Goal: Task Accomplishment & Management: Use online tool/utility

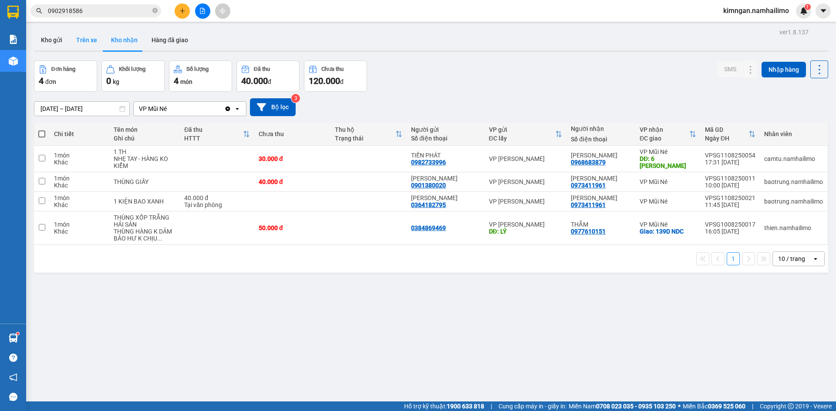
click at [93, 47] on button "Trên xe" at bounding box center [86, 40] width 35 height 21
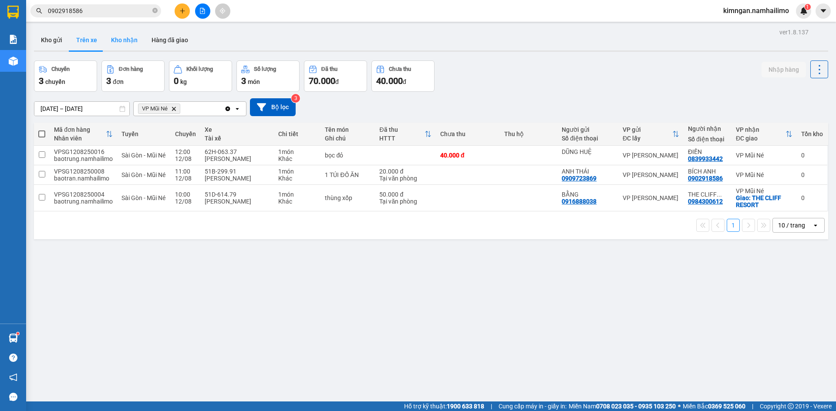
click at [120, 45] on button "Kho nhận" at bounding box center [124, 40] width 40 height 21
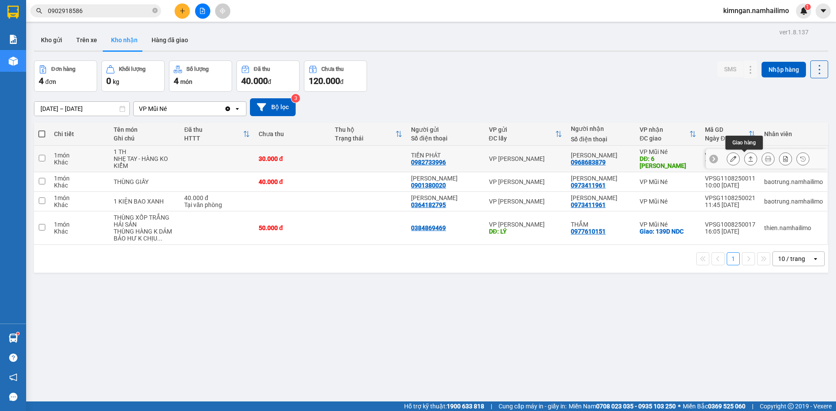
click at [728, 162] on button at bounding box center [733, 159] width 12 height 15
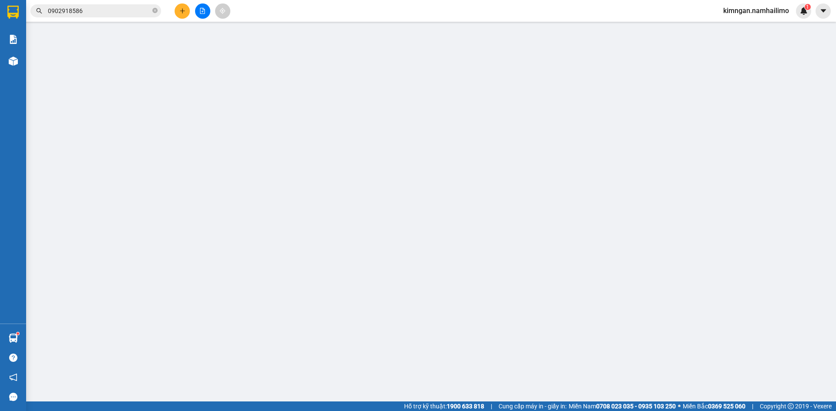
type input "0982733996"
type input "TIẾN PHÁT"
type input "0968683879"
type input "[PERSON_NAME]"
type input "6 [PERSON_NAME]"
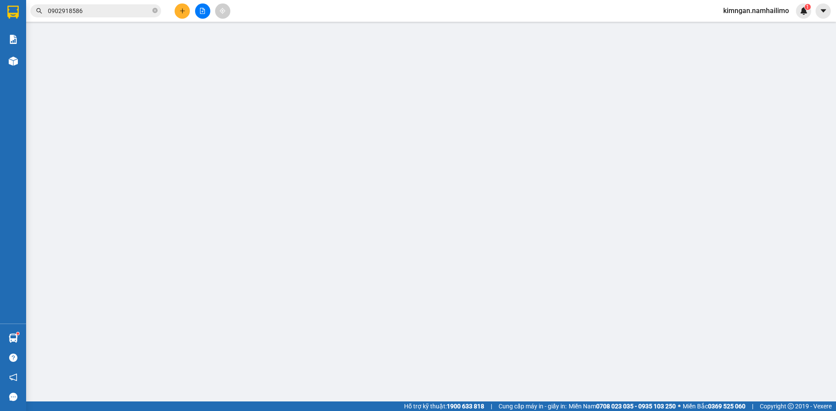
type input "30.000"
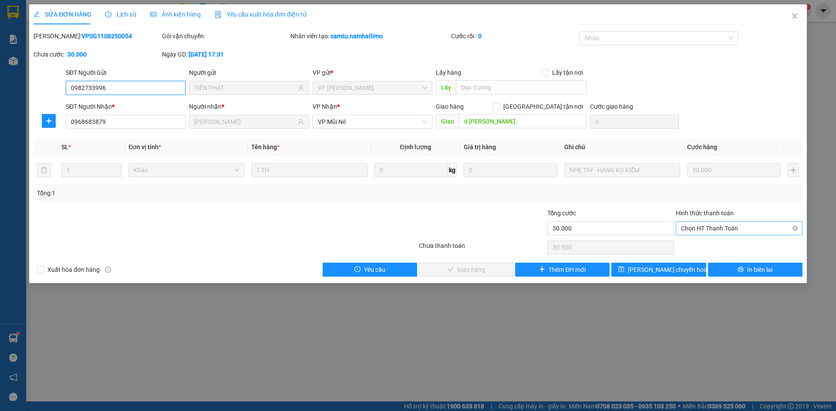
click at [729, 228] on span "Chọn HT Thanh Toán" at bounding box center [739, 228] width 116 height 13
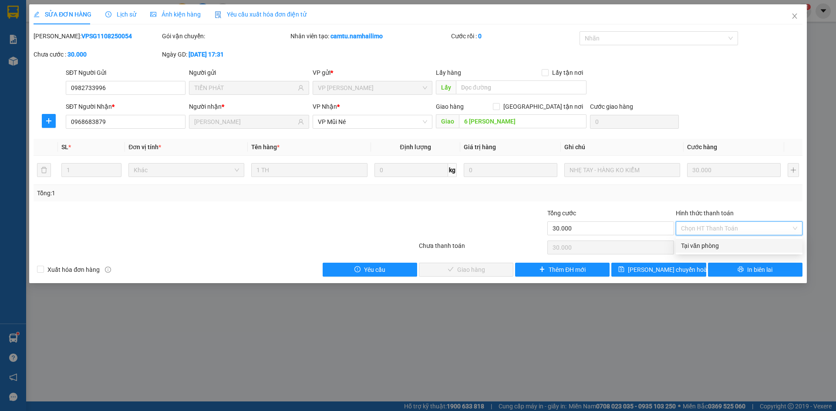
click at [711, 245] on div "Tại văn phòng" at bounding box center [739, 246] width 116 height 10
type input "0"
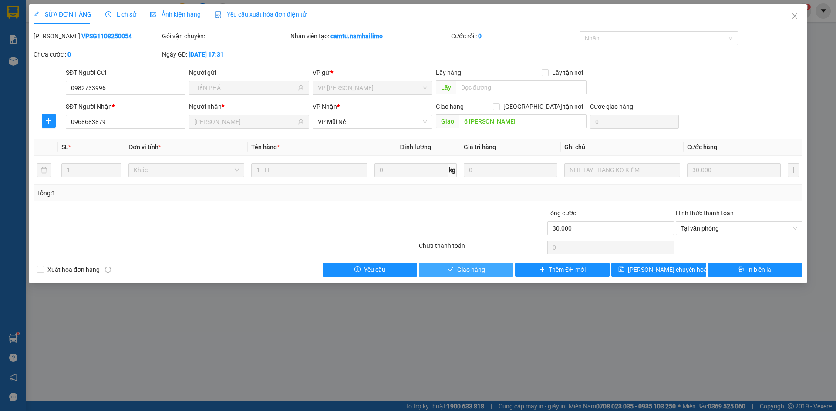
click at [487, 270] on button "Giao hàng" at bounding box center [466, 270] width 94 height 14
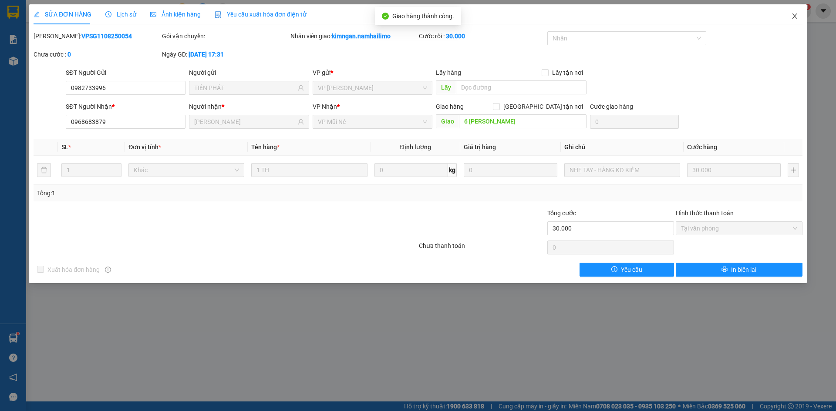
click at [799, 16] on span "Close" at bounding box center [794, 16] width 24 height 24
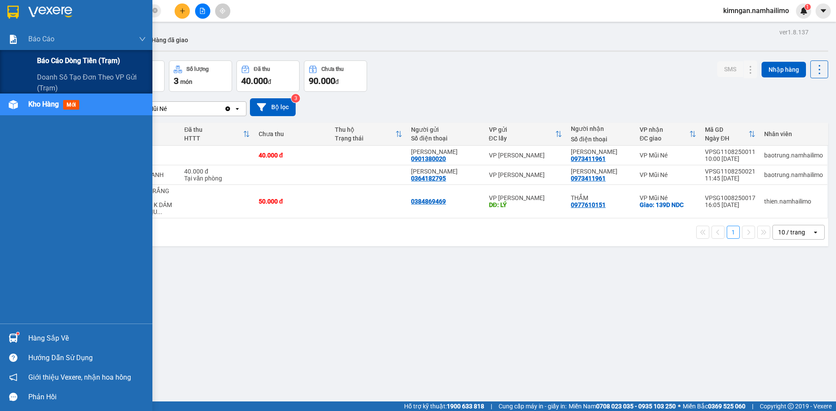
click at [32, 55] on div "Báo cáo dòng tiền (trạm)" at bounding box center [76, 61] width 152 height 22
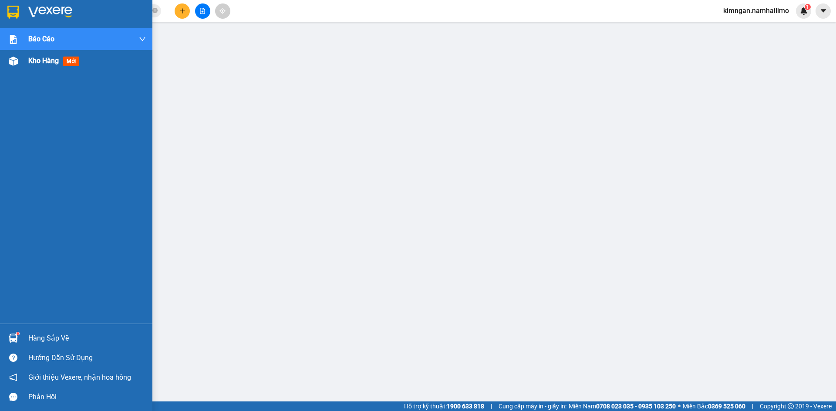
click at [16, 69] on div "Kho hàng mới" at bounding box center [76, 61] width 152 height 22
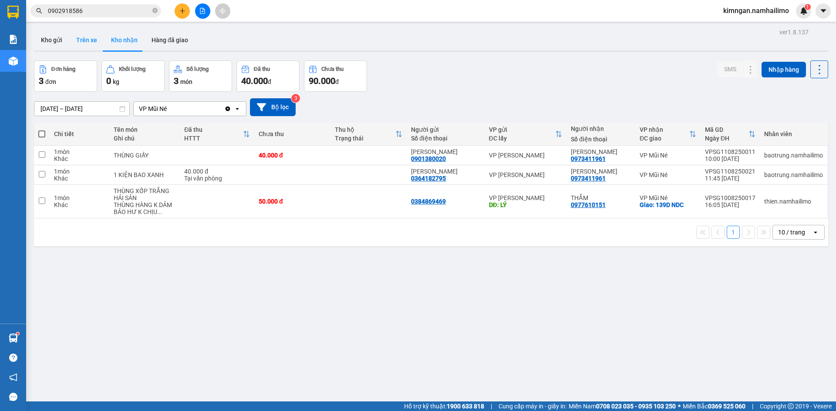
click at [88, 47] on button "Trên xe" at bounding box center [86, 40] width 35 height 21
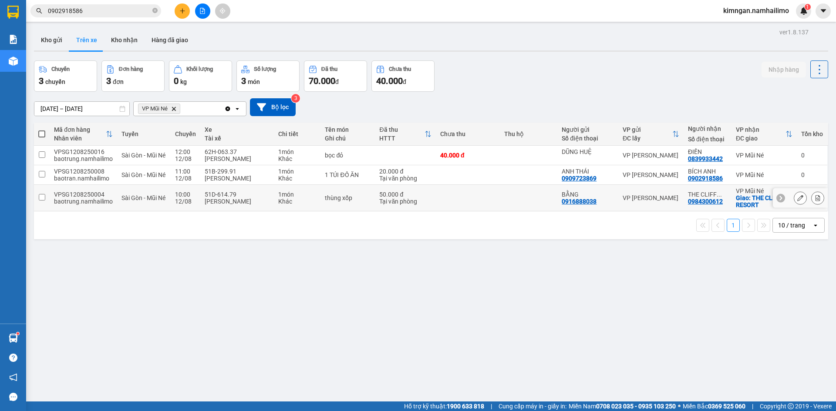
click at [41, 201] on input "checkbox" at bounding box center [42, 197] width 7 height 7
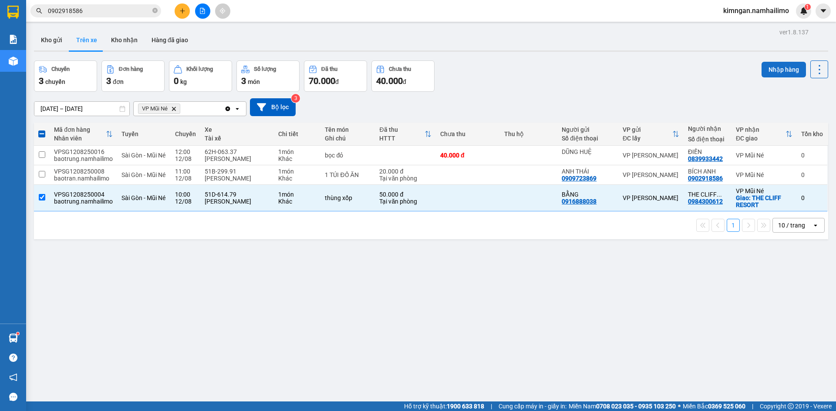
click at [773, 65] on button "Nhập hàng" at bounding box center [784, 70] width 44 height 16
checkbox input "false"
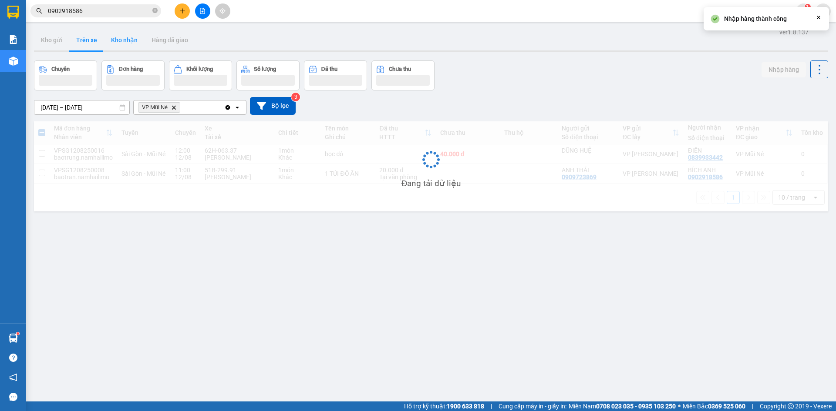
click at [118, 40] on button "Kho nhận" at bounding box center [124, 40] width 40 height 21
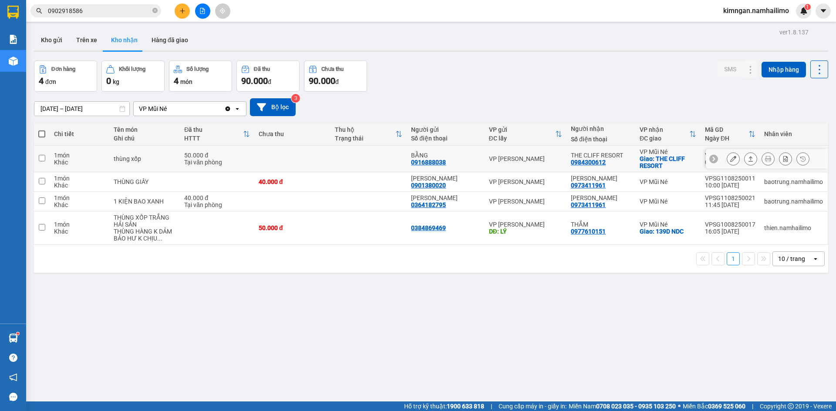
click at [730, 158] on icon at bounding box center [733, 159] width 6 height 6
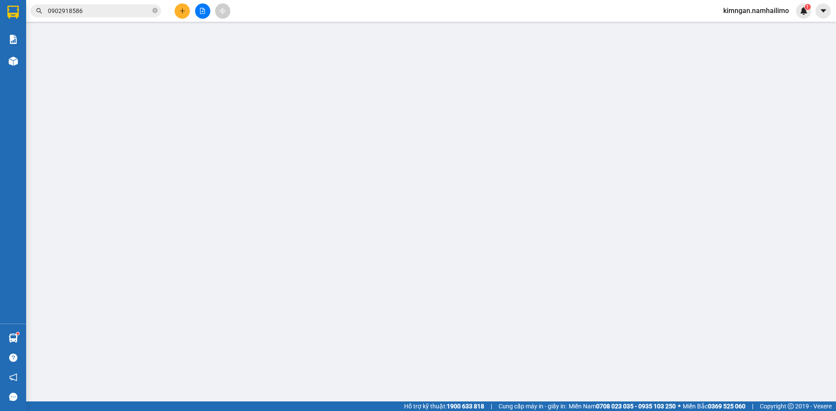
type input "0916888038"
type input "BẰNG"
type input "0984300612"
type input "THE CLIFF RESORT"
checkbox input "true"
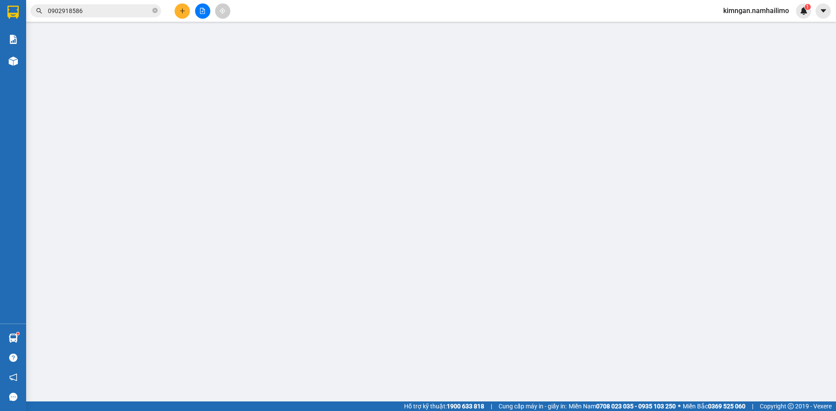
type input "THE CLIFF RESORT"
type input "10.000"
type input "50.000"
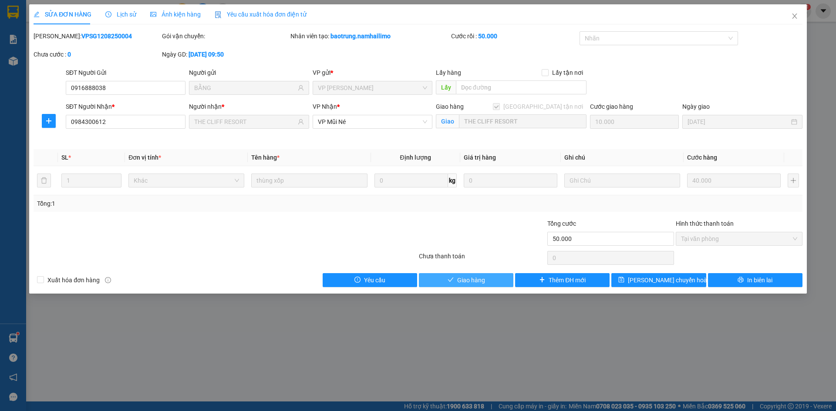
click at [454, 279] on button "Giao hàng" at bounding box center [466, 280] width 94 height 14
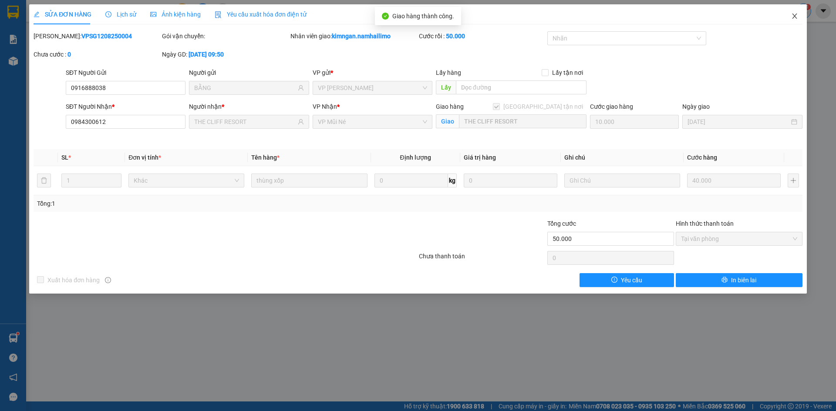
click at [799, 17] on span "Close" at bounding box center [794, 16] width 24 height 24
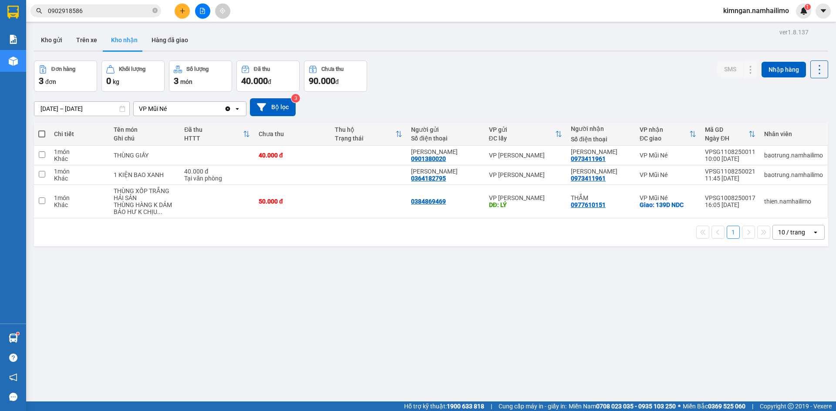
click at [760, 11] on span "kimngan.namhailimo" at bounding box center [756, 10] width 80 height 11
click at [746, 31] on span "Đăng xuất" at bounding box center [759, 27] width 61 height 10
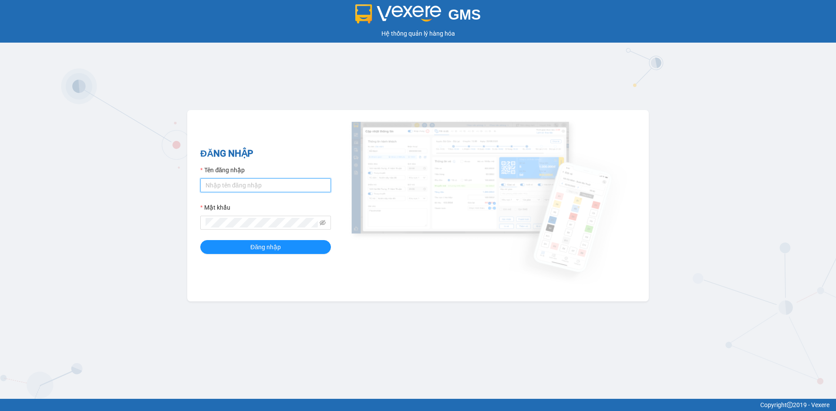
click at [226, 181] on input "Tên đăng nhập" at bounding box center [265, 186] width 131 height 14
type input "huuhieu.namhailimo"
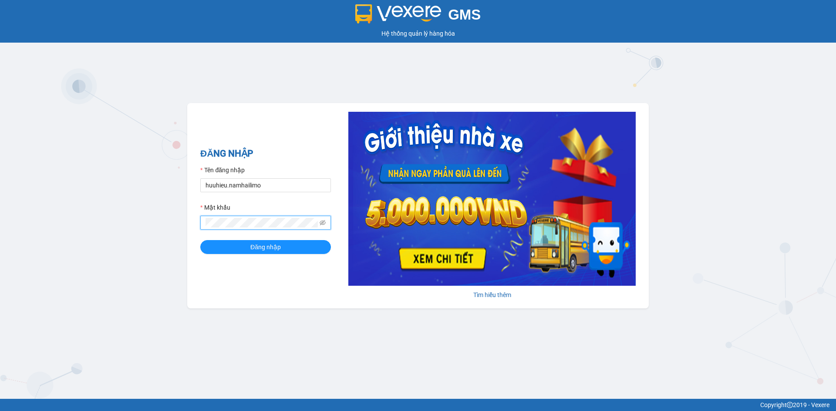
click at [200, 240] on button "Đăng nhập" at bounding box center [265, 247] width 131 height 14
